Goal: Information Seeking & Learning: Understand process/instructions

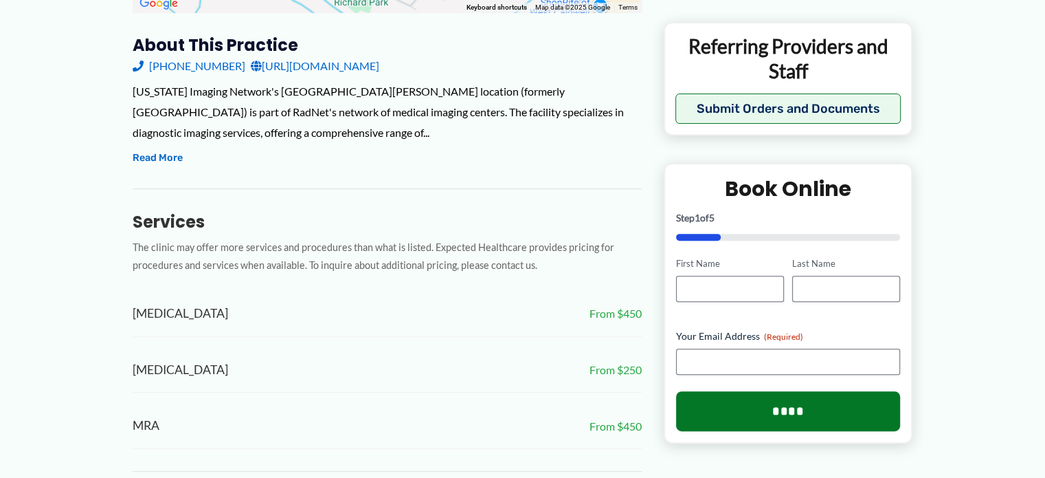
scroll to position [521, 0]
click at [162, 151] on button "Read More" at bounding box center [158, 159] width 50 height 16
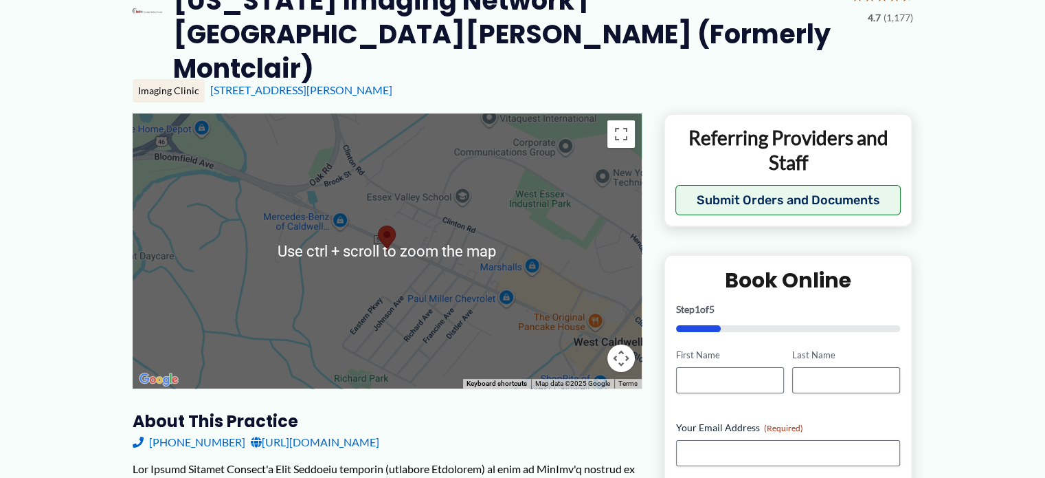
scroll to position [0, 0]
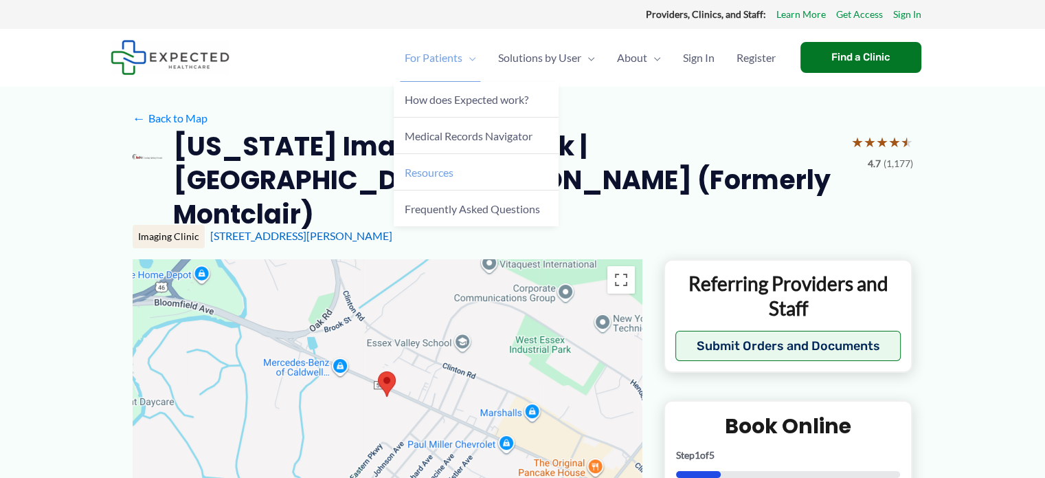
click at [444, 171] on span "Resources" at bounding box center [429, 172] width 49 height 13
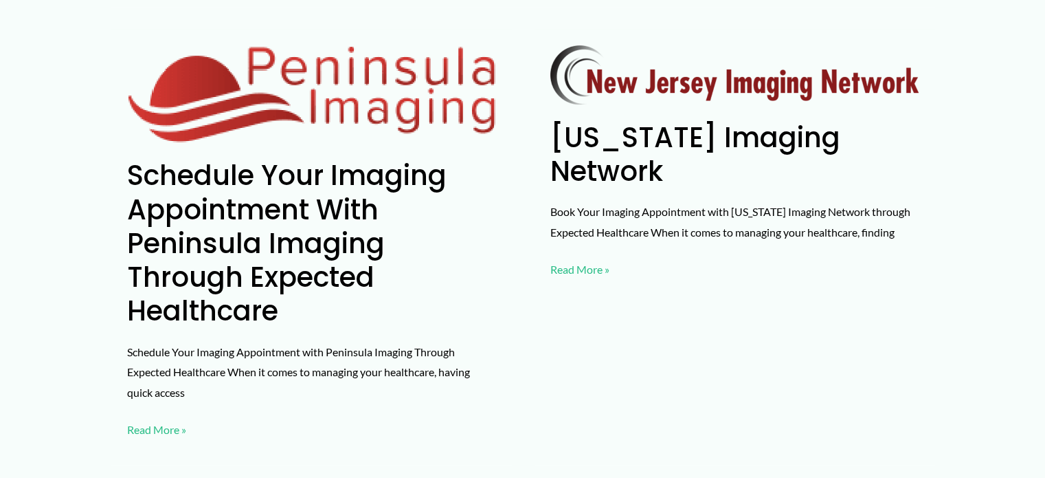
scroll to position [554, 0]
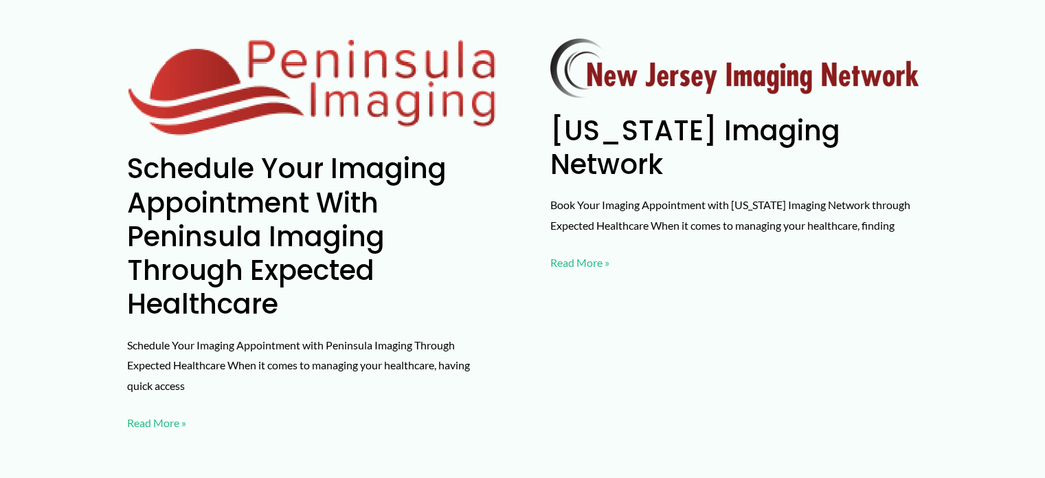
click at [571, 252] on link "New Jersey Imaging Network Read More »" at bounding box center [580, 262] width 59 height 21
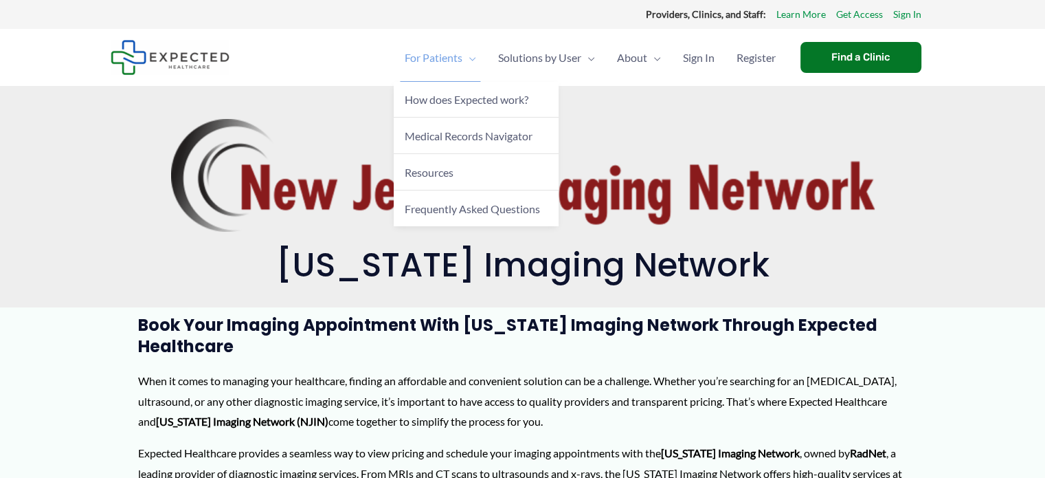
click at [452, 59] on span "For Patients" at bounding box center [434, 58] width 58 height 48
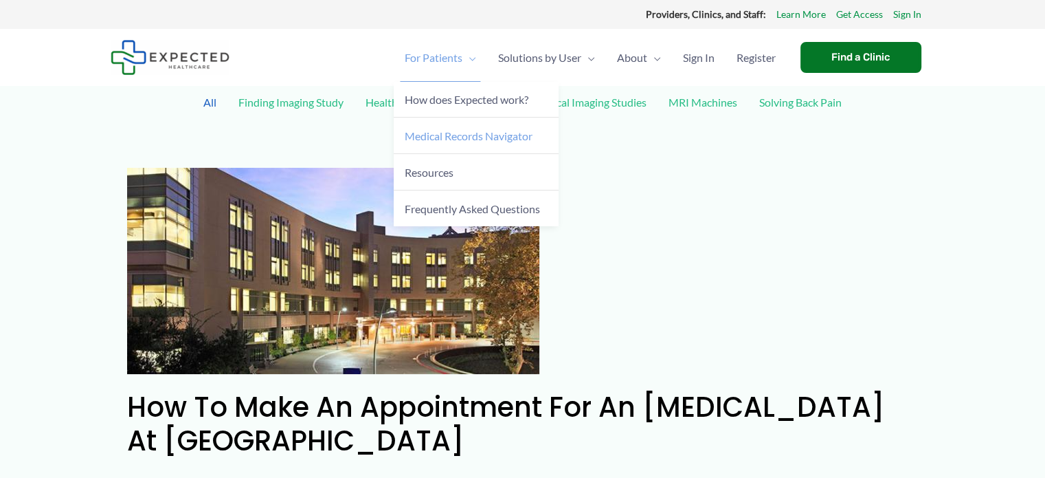
click at [485, 137] on span "Medical Records Navigator" at bounding box center [469, 135] width 128 height 13
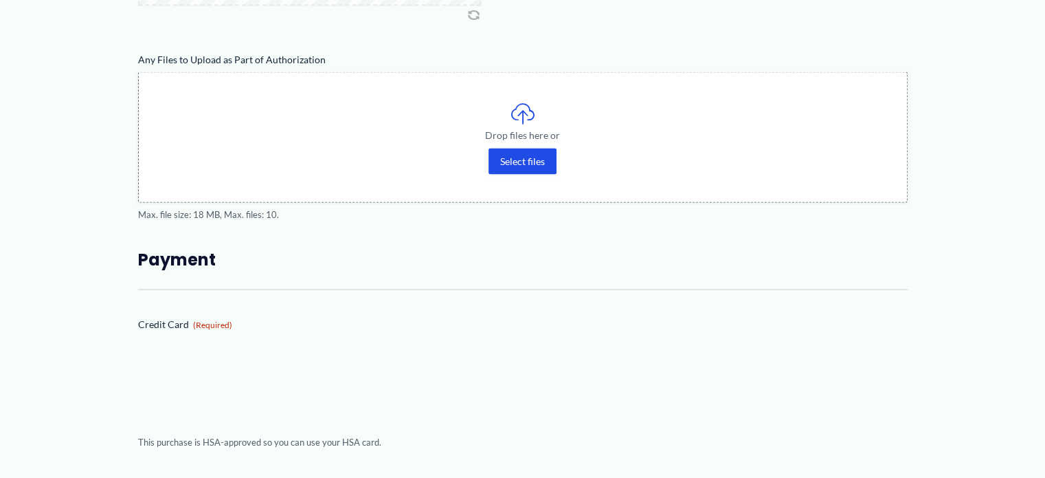
scroll to position [2619, 0]
